Goal: Check status: Check status

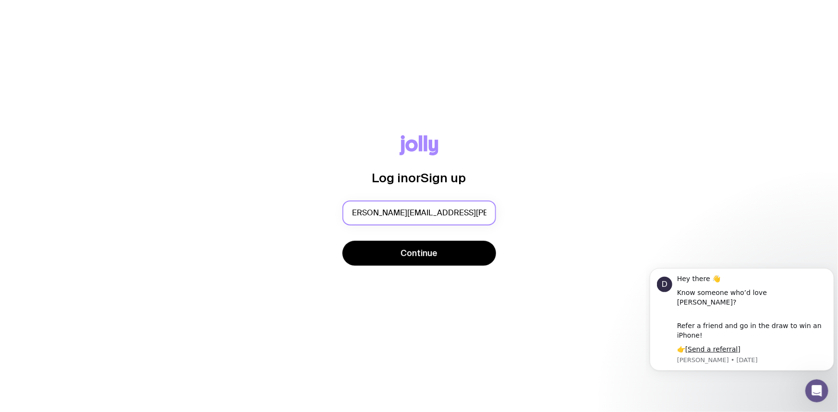
scroll to position [0, 8]
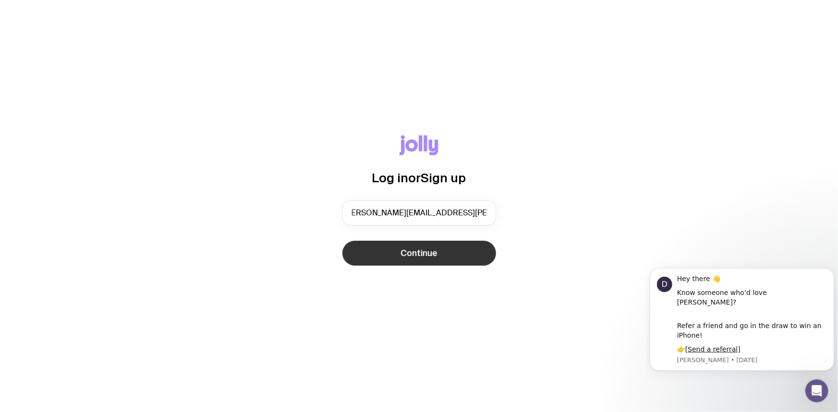
type input "[PERSON_NAME][EMAIL_ADDRESS][PERSON_NAME][DOMAIN_NAME]"
click at [401, 254] on span "Continue" at bounding box center [418, 254] width 37 height 12
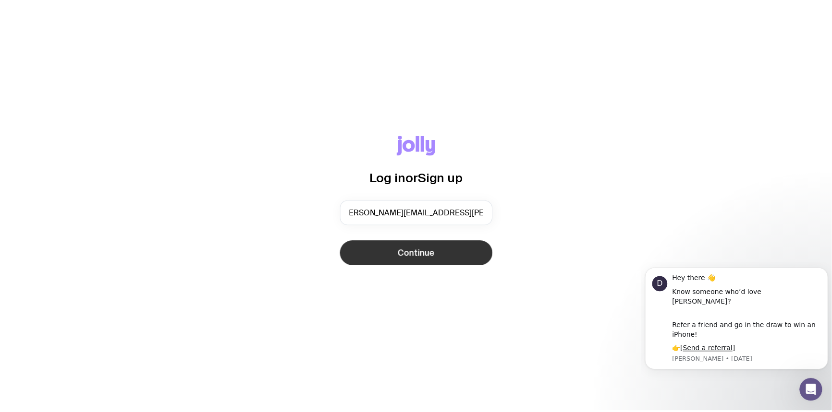
scroll to position [0, 0]
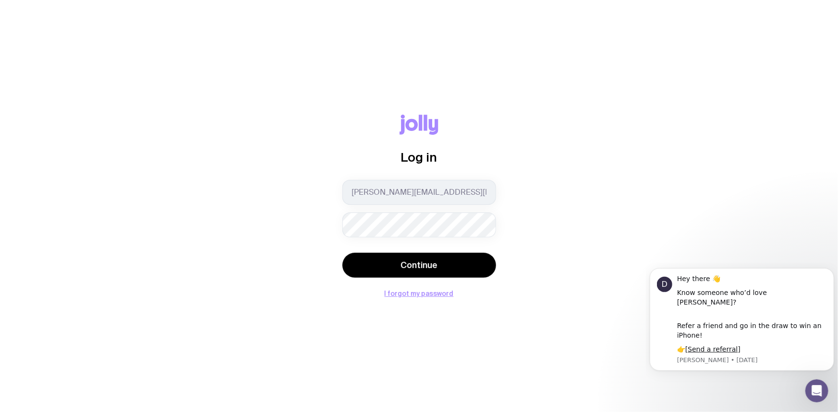
click at [0, 412] on com-1password-button at bounding box center [0, 412] width 0 height 0
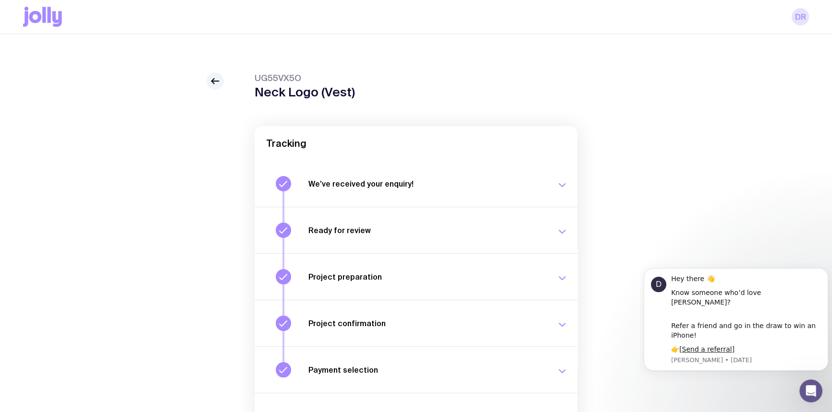
click at [803, 14] on link "DR" at bounding box center [799, 16] width 17 height 17
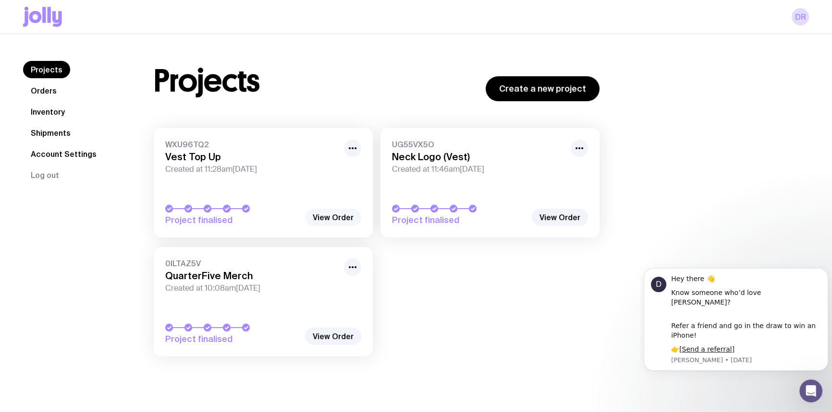
click at [331, 218] on link "View Order" at bounding box center [333, 217] width 56 height 17
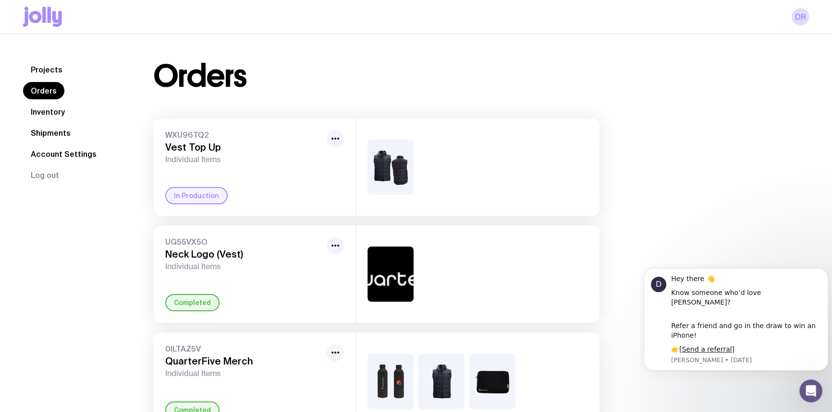
click at [48, 89] on link "Orders" at bounding box center [43, 90] width 41 height 17
click at [46, 72] on link "Projects" at bounding box center [46, 69] width 47 height 17
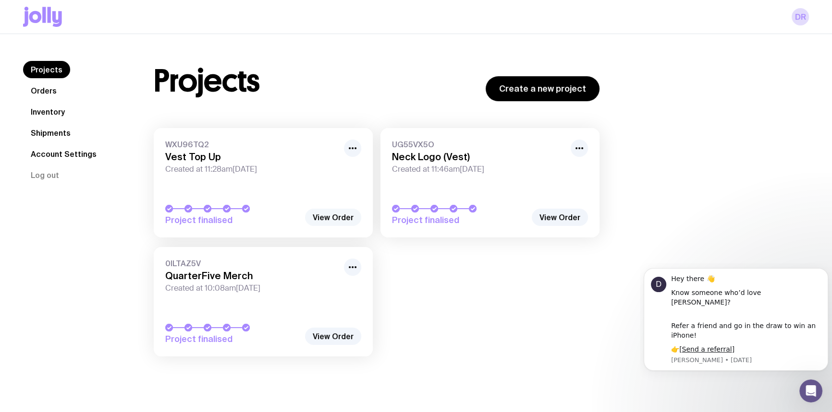
click at [323, 223] on link "View Order" at bounding box center [333, 217] width 56 height 17
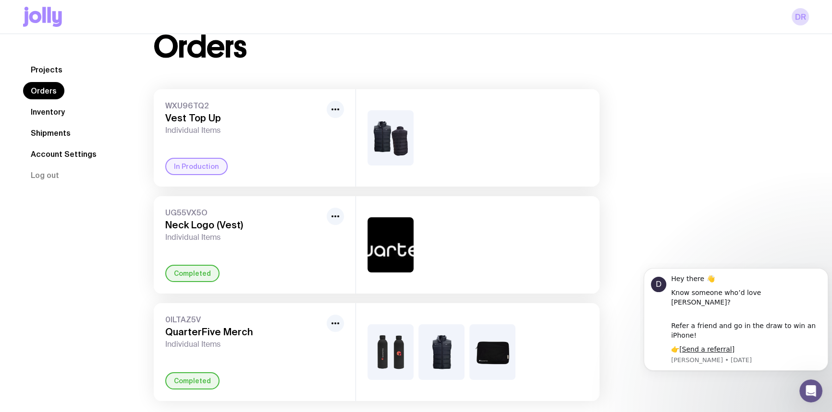
scroll to position [45, 0]
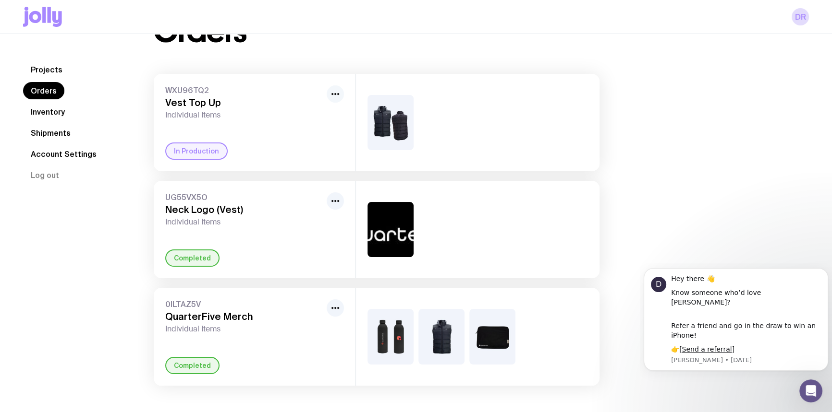
click at [333, 88] on icon "button" at bounding box center [335, 94] width 12 height 12
click at [224, 92] on span "WXU96TQ2" at bounding box center [243, 90] width 157 height 10
click at [190, 154] on div "In Production" at bounding box center [196, 151] width 62 height 17
click at [302, 157] on div "In Production" at bounding box center [254, 151] width 179 height 17
